Goal: Task Accomplishment & Management: Manage account settings

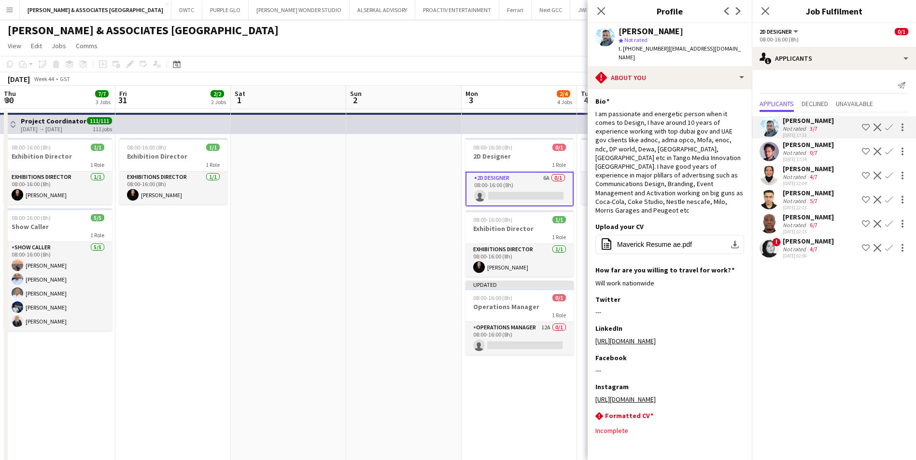
scroll to position [0, 332]
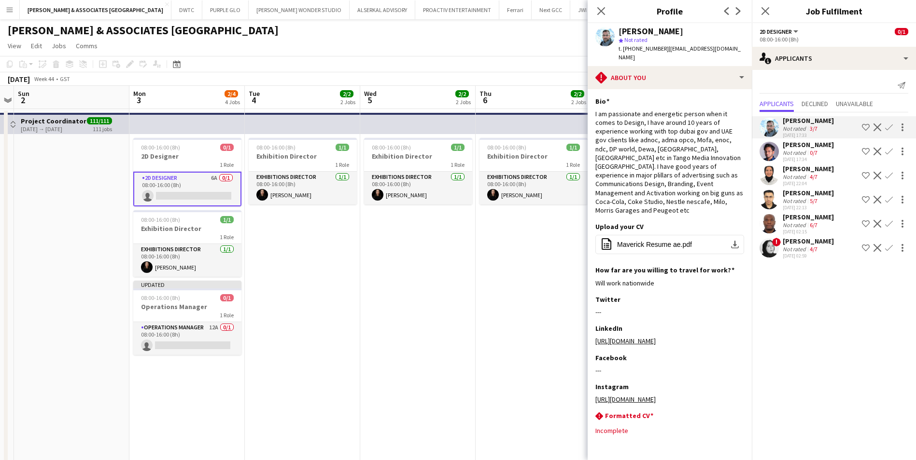
click at [796, 238] on div "[PERSON_NAME]" at bounding box center [807, 241] width 51 height 9
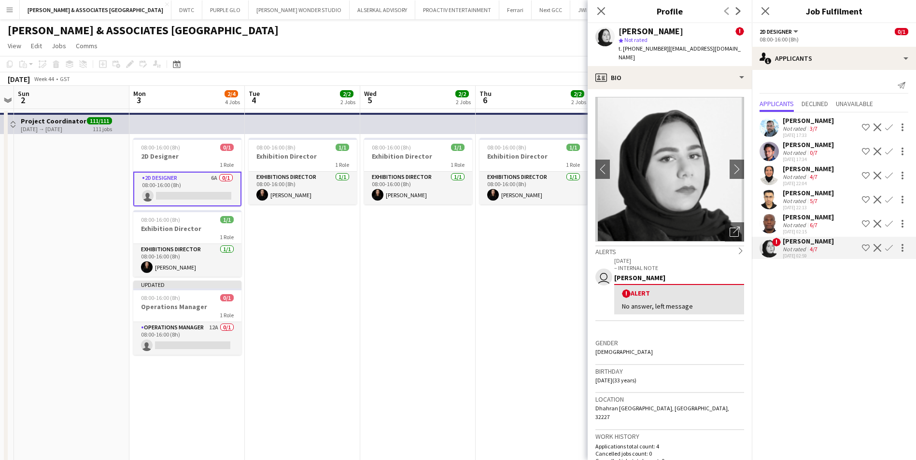
click at [877, 250] on app-icon "Decline" at bounding box center [877, 248] width 8 height 8
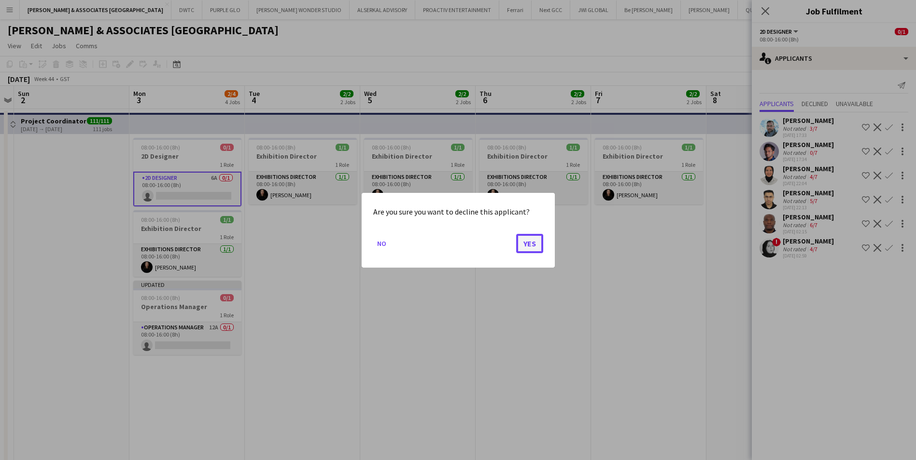
click at [527, 242] on button "Yes" at bounding box center [529, 243] width 27 height 19
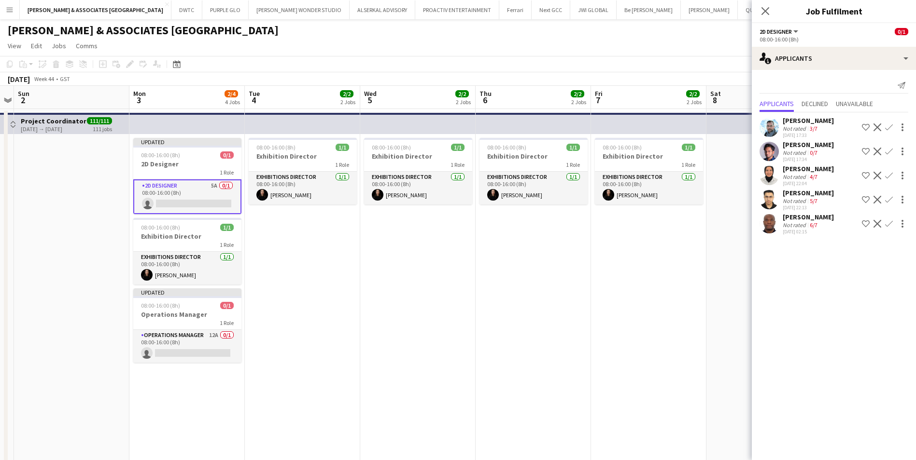
click at [798, 172] on div "[PERSON_NAME]" at bounding box center [807, 169] width 51 height 9
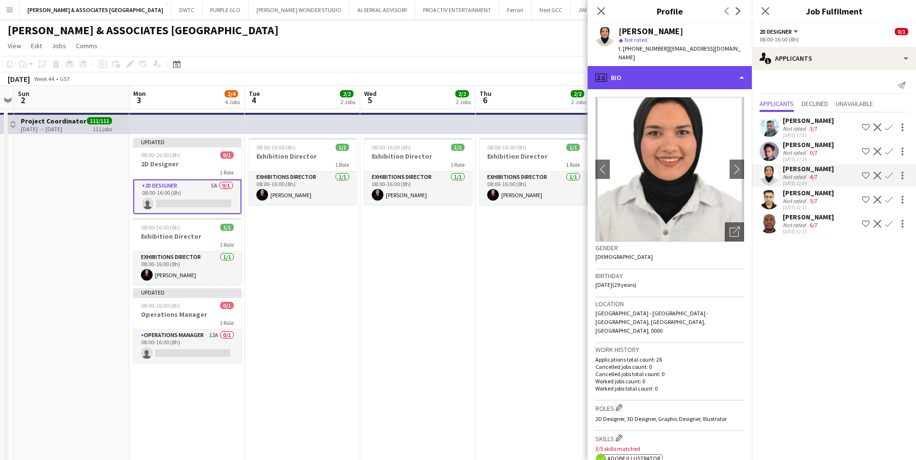
click at [662, 66] on div "profile Bio" at bounding box center [669, 77] width 164 height 23
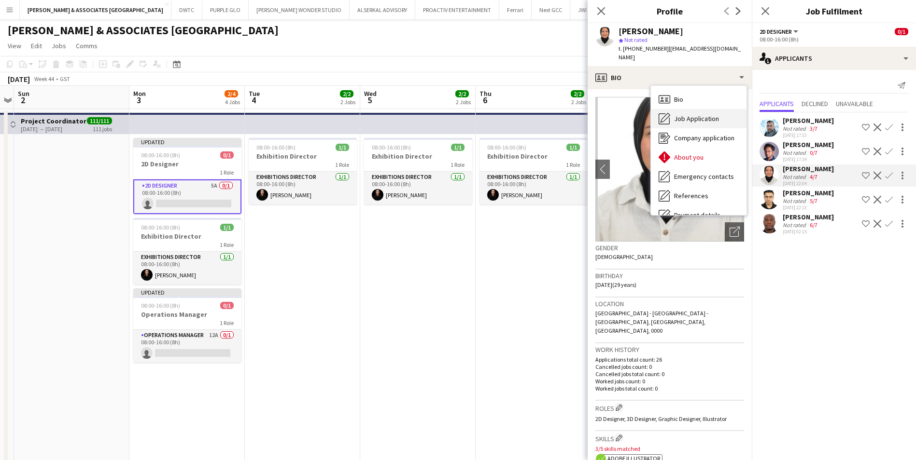
click at [697, 114] on span "Job Application" at bounding box center [696, 118] width 45 height 9
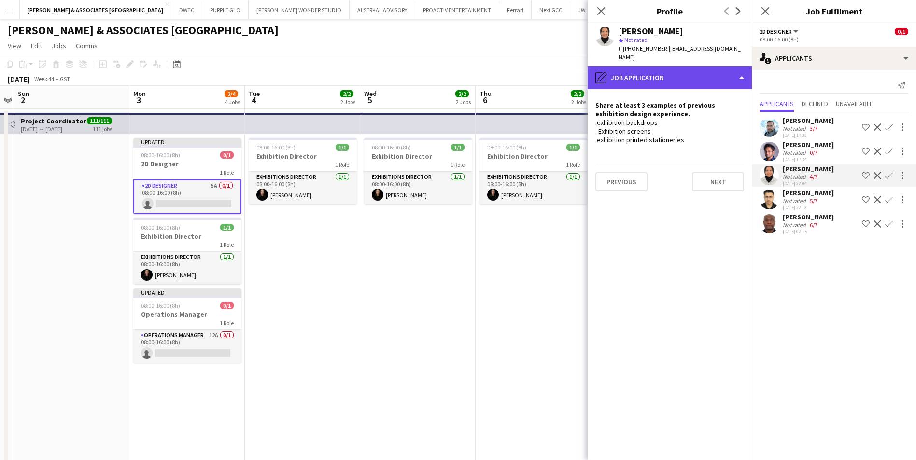
click at [661, 67] on div "pencil4 Job Application" at bounding box center [669, 77] width 164 height 23
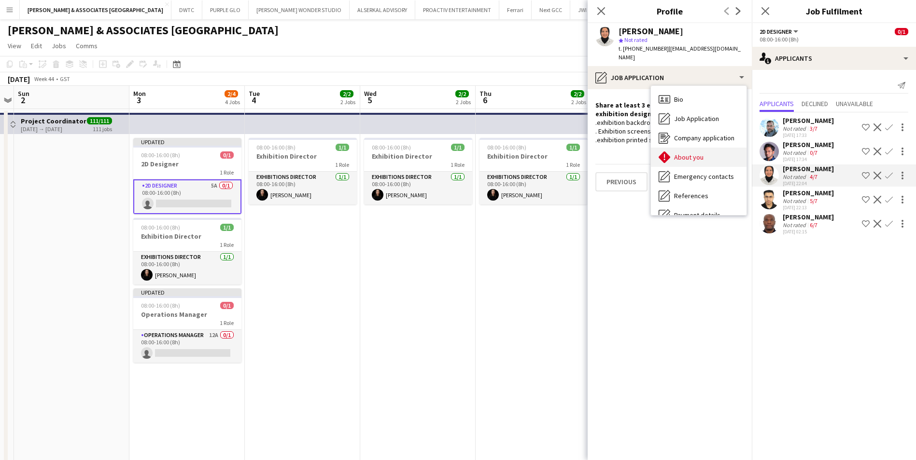
click at [680, 154] on div "About you About you" at bounding box center [699, 157] width 96 height 19
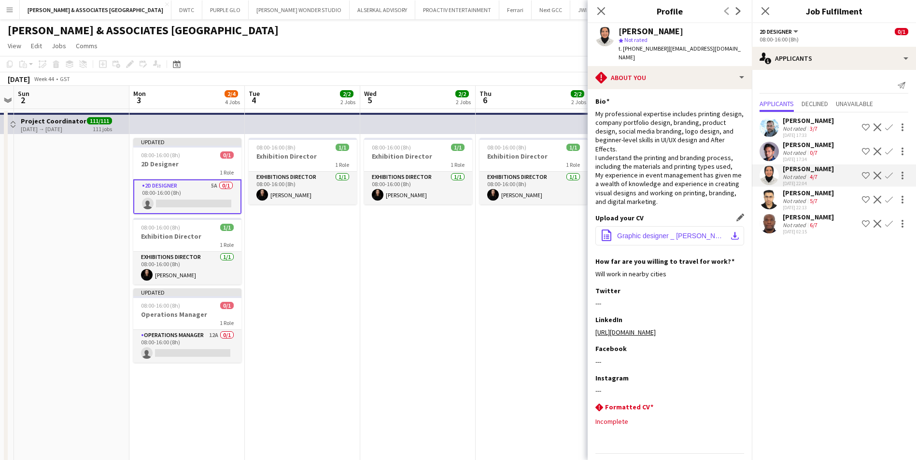
click at [666, 232] on span "Graphic designer _ [PERSON_NAME].pdf" at bounding box center [671, 236] width 109 height 8
click at [604, 11] on icon "Close pop-in" at bounding box center [600, 10] width 9 height 9
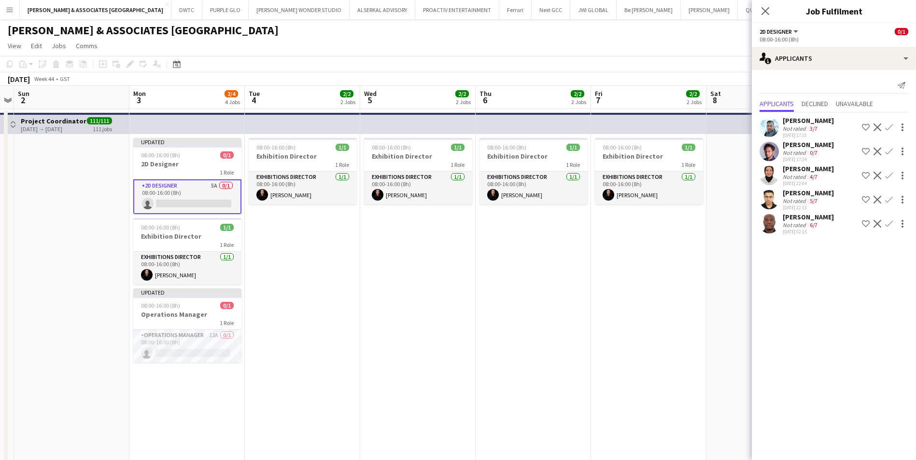
click at [866, 127] on app-icon "Shortlist crew" at bounding box center [866, 128] width 8 height 8
click at [864, 218] on button "Shortlist crew" at bounding box center [866, 224] width 12 height 12
